Goal: Information Seeking & Learning: Learn about a topic

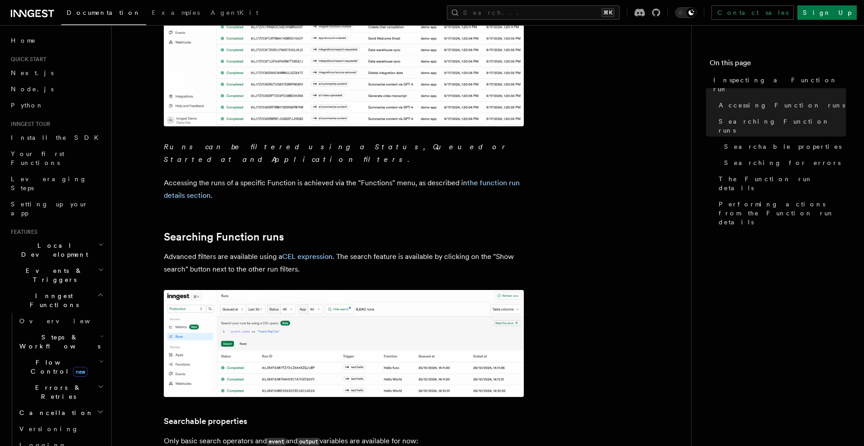
scroll to position [315, 0]
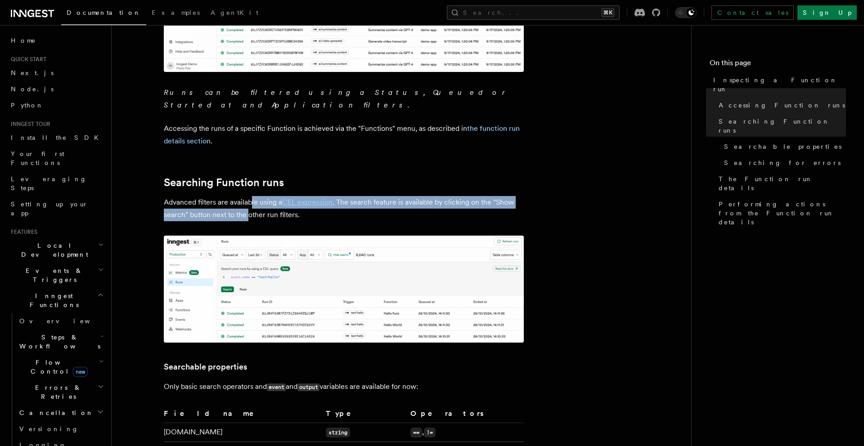
drag, startPoint x: 250, startPoint y: 189, endPoint x: 250, endPoint y: 200, distance: 11.2
click at [250, 200] on p "Advanced filters are available using a CEL expression . The search feature is a…" at bounding box center [344, 208] width 360 height 25
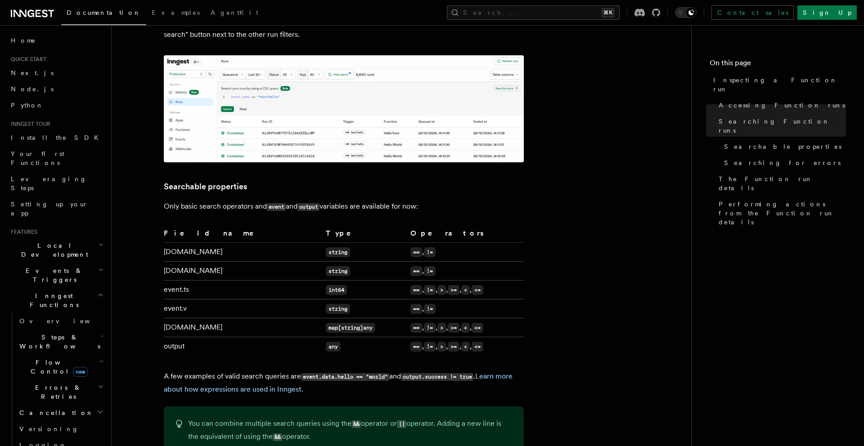
scroll to position [496, 0]
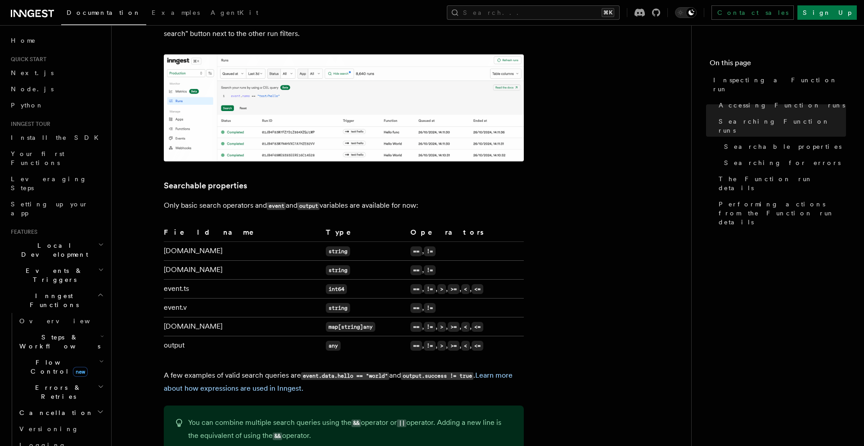
click at [175, 318] on td "[DOMAIN_NAME]" at bounding box center [243, 327] width 158 height 19
click at [192, 318] on td "[DOMAIN_NAME]" at bounding box center [243, 327] width 158 height 19
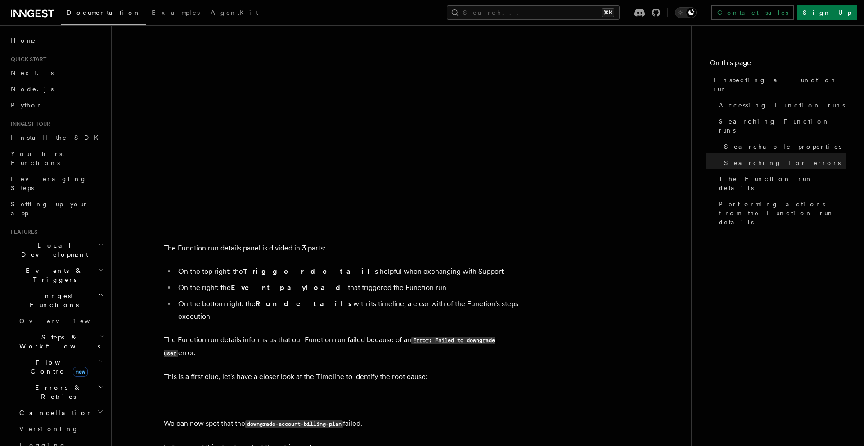
scroll to position [1492, 0]
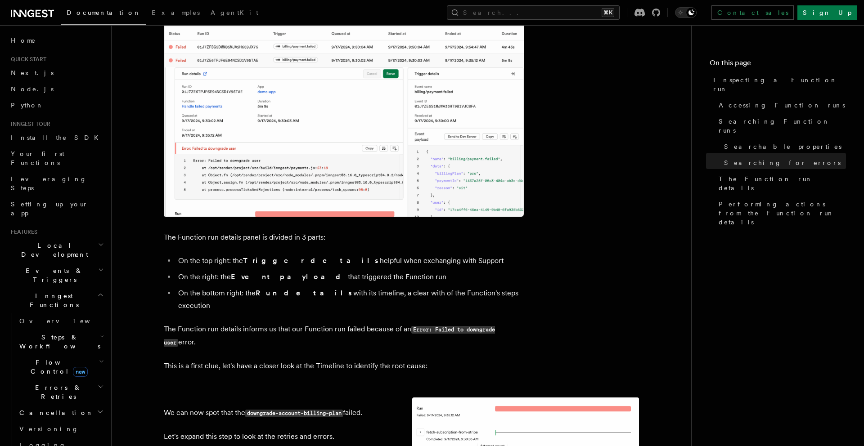
click at [244, 273] on strong "Event payload" at bounding box center [289, 277] width 117 height 9
click at [262, 273] on strong "Event payload" at bounding box center [289, 277] width 117 height 9
click at [247, 273] on strong "Event payload" at bounding box center [289, 277] width 117 height 9
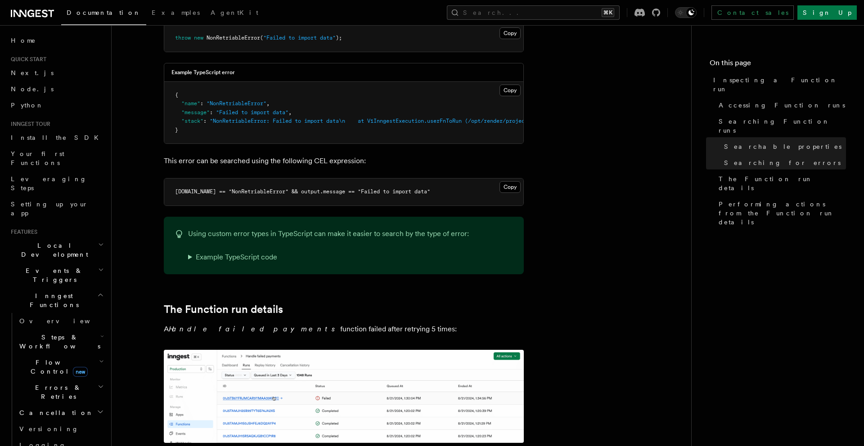
scroll to position [890, 0]
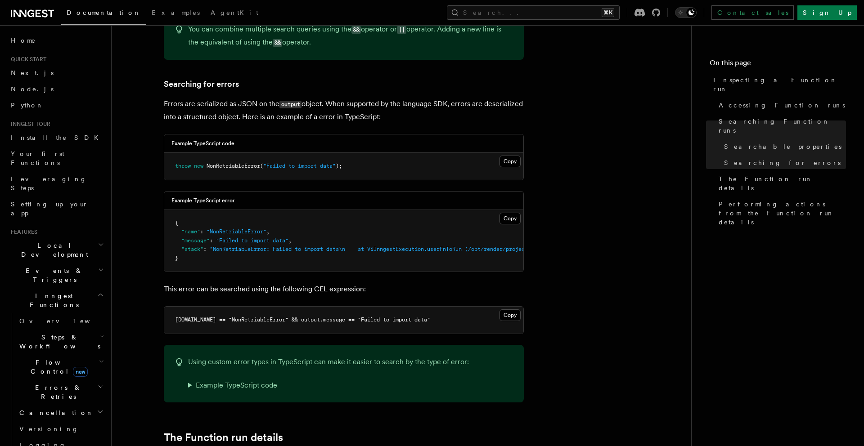
click at [372, 98] on p "Errors are serialized as JSON on the output object. When supported by the langu…" at bounding box center [344, 111] width 360 height 26
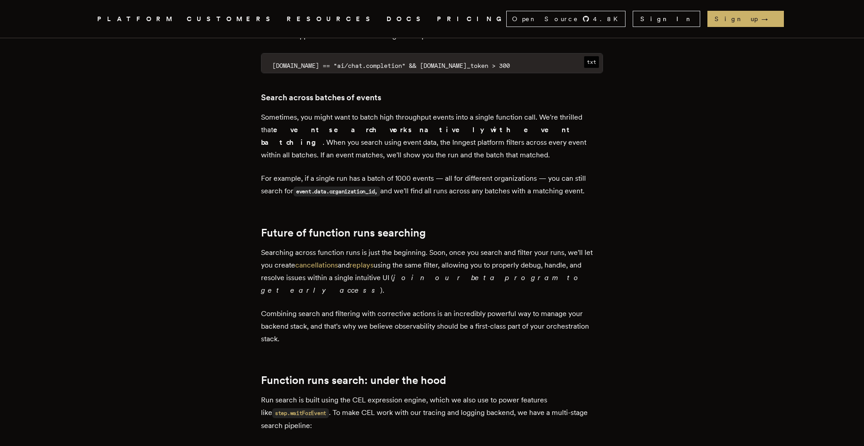
scroll to position [2116, 0]
